Goal: Find specific page/section: Find specific page/section

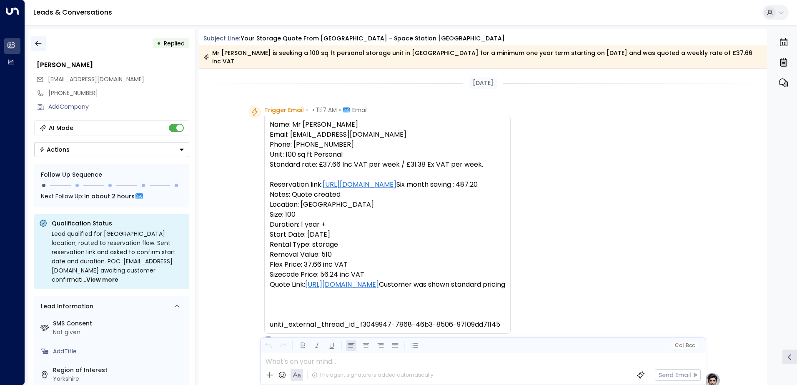
click at [42, 43] on icon "button" at bounding box center [38, 43] width 8 height 8
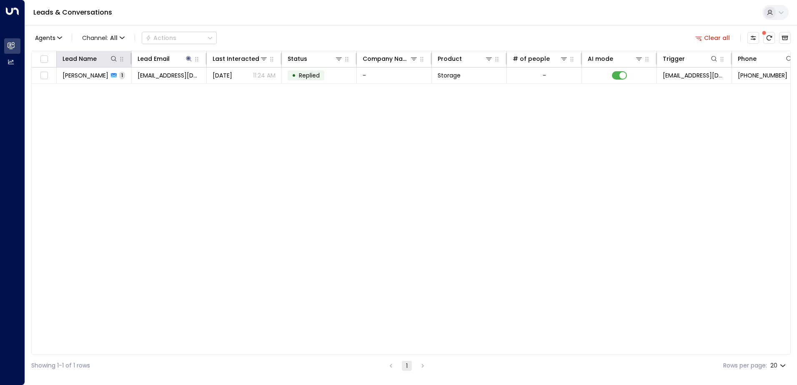
drag, startPoint x: 114, startPoint y: 60, endPoint x: 115, endPoint y: 64, distance: 4.6
click at [115, 60] on icon at bounding box center [113, 58] width 7 height 7
drag, startPoint x: 166, startPoint y: 166, endPoint x: 187, endPoint y: 132, distance: 40.0
click at [166, 166] on div "Lead Name Lead Email Last Interacted Status Company Name Product # of people AI…" at bounding box center [410, 203] width 759 height 304
click at [189, 58] on icon at bounding box center [188, 58] width 5 height 5
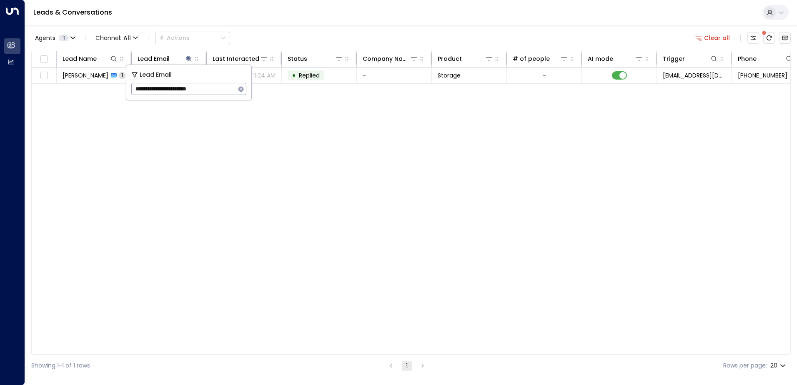
click at [241, 90] on icon "button" at bounding box center [241, 89] width 7 height 7
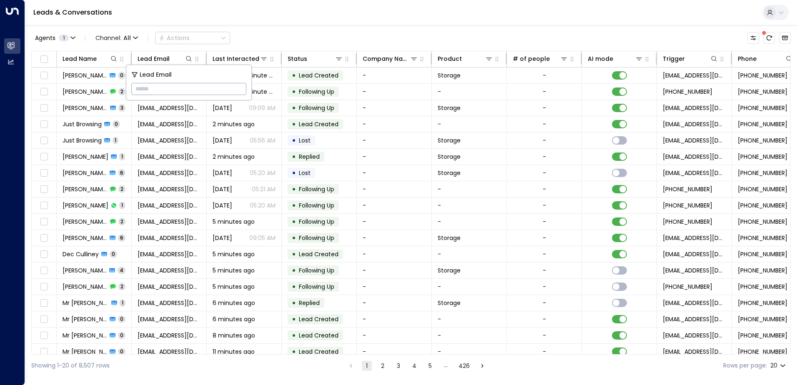
paste input "**********"
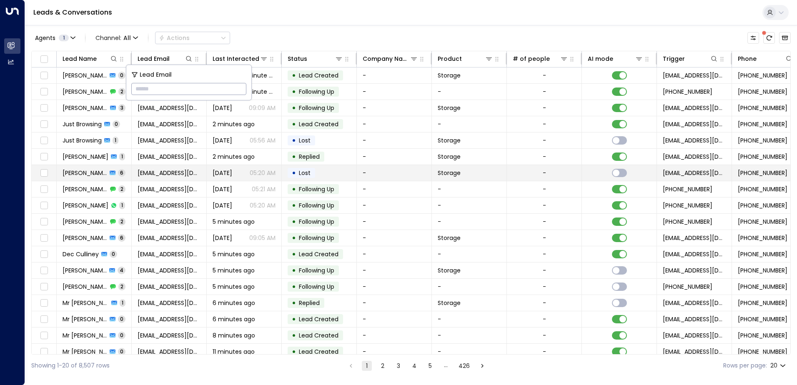
type input "**********"
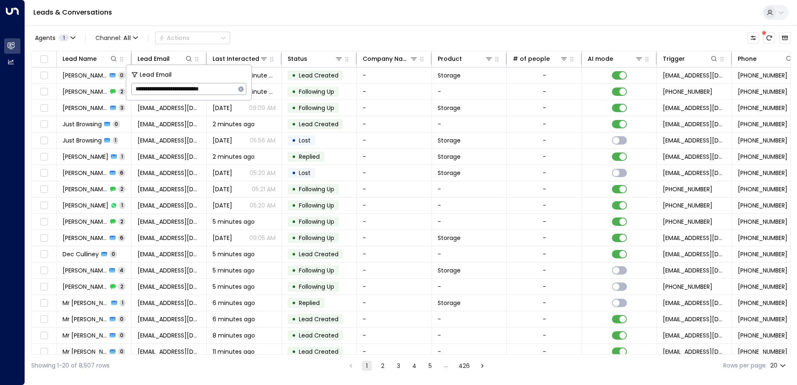
click at [326, 30] on div "Agents 1 Channel: All Actions" at bounding box center [410, 38] width 759 height 18
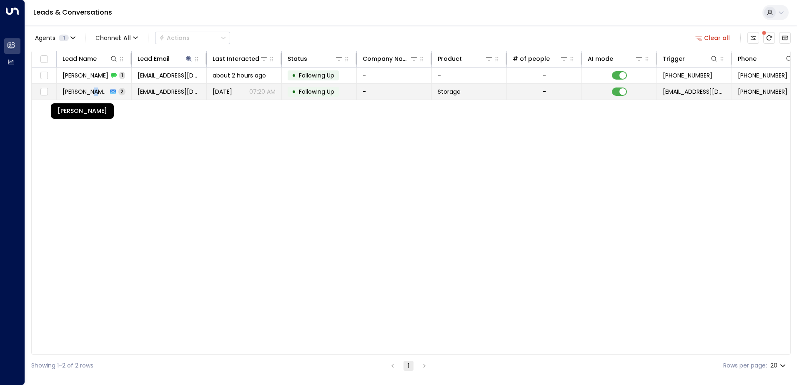
click at [95, 91] on span "[PERSON_NAME]" at bounding box center [85, 92] width 45 height 8
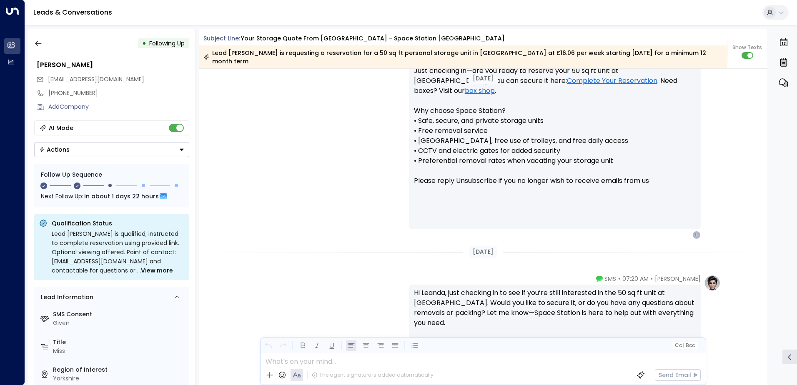
scroll to position [697, 0]
